Goal: Complete application form

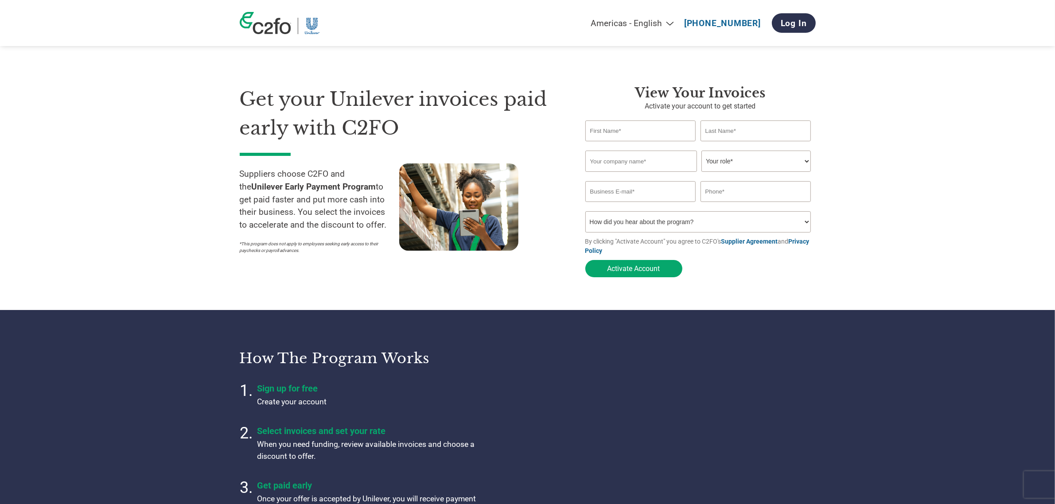
click at [599, 129] on input "text" at bounding box center [641, 131] width 111 height 21
click at [593, 105] on p "Activate your account to get started" at bounding box center [701, 106] width 231 height 11
click at [609, 131] on input "text" at bounding box center [641, 131] width 111 height 21
click at [602, 103] on p "Activate your account to get started" at bounding box center [701, 106] width 231 height 11
click at [630, 226] on select "How did you hear about the program? Received a letter Email Social Media Online…" at bounding box center [699, 221] width 226 height 21
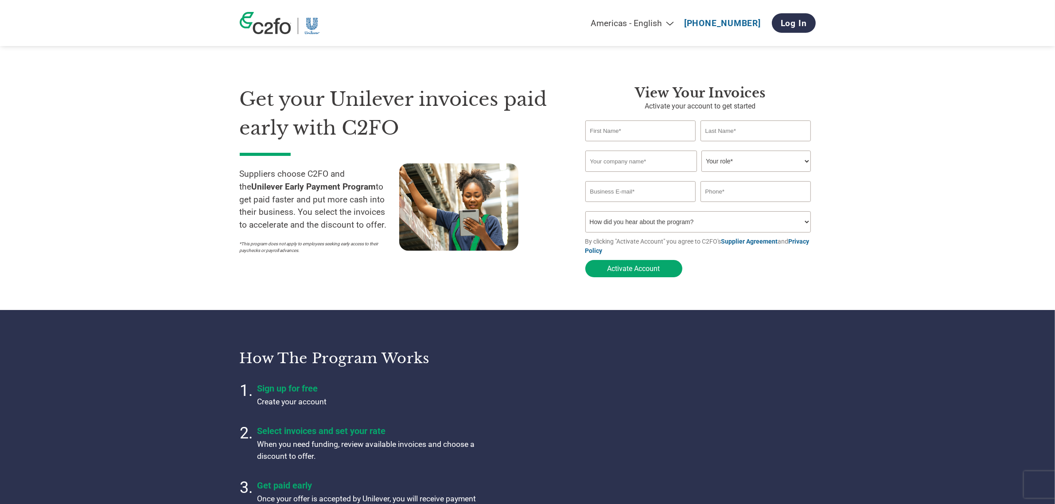
click at [630, 226] on select "How did you hear about the program? Received a letter Email Social Media Online…" at bounding box center [699, 221] width 226 height 21
click at [625, 144] on div "Invalid first name or first name is too long" at bounding box center [641, 144] width 111 height 5
drag, startPoint x: 326, startPoint y: 29, endPoint x: 271, endPoint y: 39, distance: 55.8
click at [271, 39] on div "Americas - English Américas - Español [GEOGRAPHIC_DATA] - Português [GEOGRAPHIC…" at bounding box center [528, 23] width 590 height 46
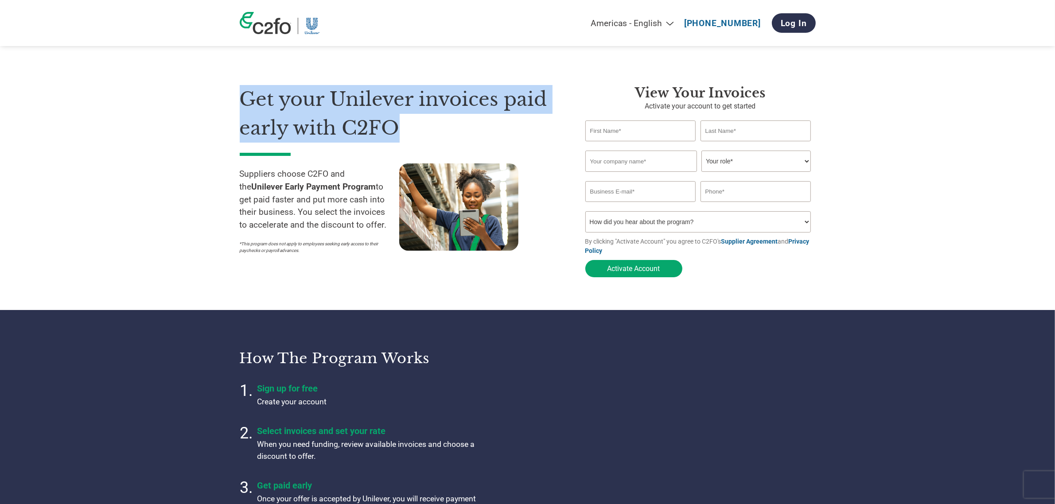
drag, startPoint x: 411, startPoint y: 135, endPoint x: 243, endPoint y: 101, distance: 171.9
click at [243, 101] on h1 "Get your Unilever invoices paid early with C2FO" at bounding box center [399, 113] width 319 height 57
copy h1 "Get your Unilever invoices paid early with C2FO"
